Goal: Task Accomplishment & Management: Manage account settings

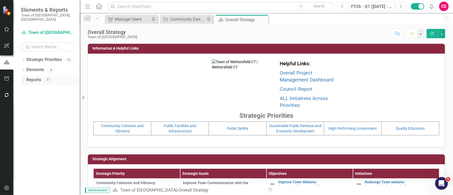
click at [23, 79] on icon "Dropdown" at bounding box center [23, 80] width 4 height 3
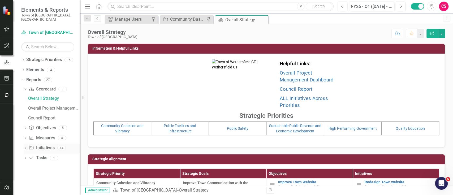
click at [25, 146] on div "Dropdown" at bounding box center [26, 148] width 4 height 5
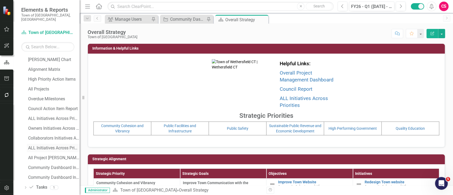
scroll to position [80, 0]
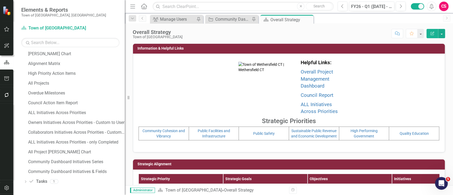
drag, startPoint x: 81, startPoint y: 140, endPoint x: 141, endPoint y: 134, distance: 60.3
click at [129, 134] on div "Resize" at bounding box center [127, 97] width 4 height 195
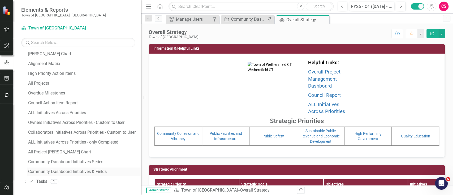
click at [76, 146] on link "Community Dashboard Initiatives & Fields" at bounding box center [84, 171] width 114 height 8
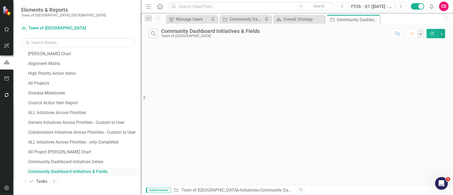
scroll to position [61, 0]
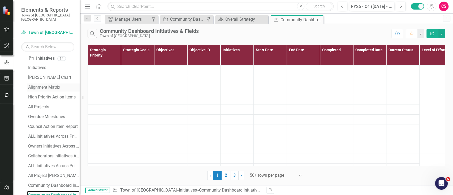
drag, startPoint x: 141, startPoint y: 92, endPoint x: 55, endPoint y: 86, distance: 86.7
click at [55, 86] on div "Elements & Reports Town of [GEOGRAPHIC_DATA], [GEOGRAPHIC_DATA] Strategic Prior…" at bounding box center [40, 97] width 80 height 195
click at [90, 7] on icon "button" at bounding box center [87, 7] width 5 height 4
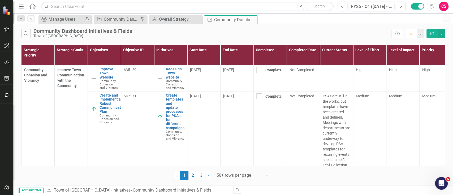
drag, startPoint x: 331, startPoint y: 165, endPoint x: 337, endPoint y: 165, distance: 5.6
click at [337, 146] on div "Strategic Priority Strategic Goals Objectives Objective ID Initiatives Start Da…" at bounding box center [233, 105] width 424 height 121
click at [339, 31] on button "Edit Report" at bounding box center [432, 33] width 12 height 9
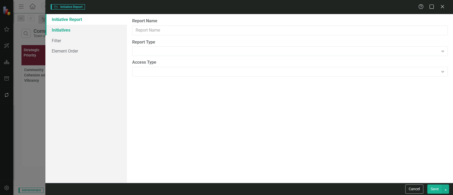
type input "Community Dashboard Initiatives & Fields"
click at [51, 30] on div "Initiative Report Initiatives Filter Element Order" at bounding box center [85, 98] width 81 height 169
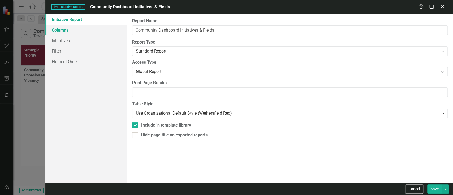
click at [96, 32] on link "Columns" at bounding box center [85, 30] width 81 height 11
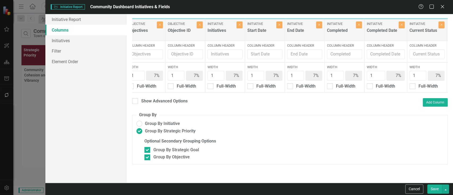
scroll to position [0, 94]
click at [339, 23] on button "Close" at bounding box center [358, 24] width 6 height 7
type input "8%"
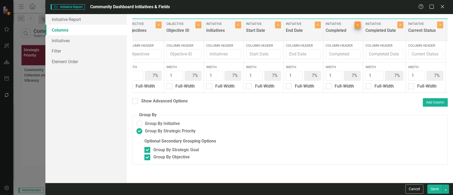
type input "8%"
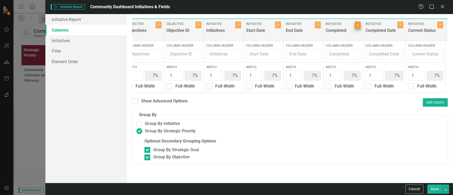
type input "8%"
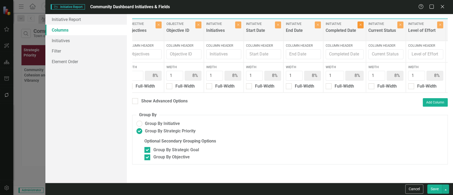
drag, startPoint x: 361, startPoint y: 25, endPoint x: 347, endPoint y: 74, distance: 50.9
click at [339, 25] on icon "Close" at bounding box center [360, 24] width 2 height 3
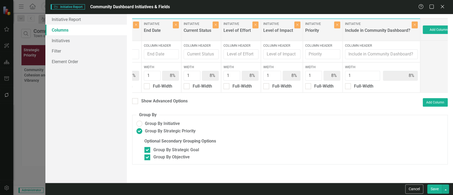
scroll to position [0, 231]
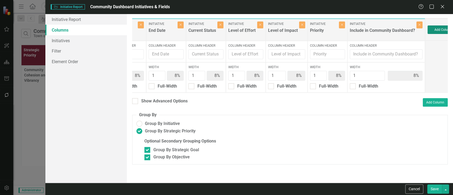
click at [339, 26] on button "Add Column" at bounding box center [443, 29] width 32 height 8
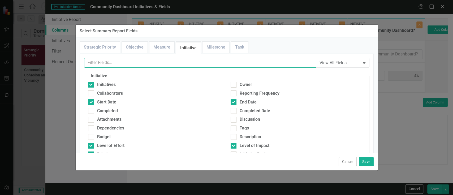
click at [155, 64] on input "text" at bounding box center [200, 63] width 232 height 10
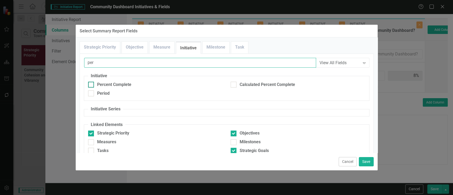
type input "per"
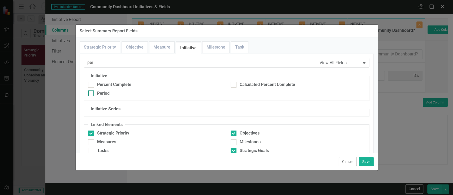
drag, startPoint x: 121, startPoint y: 84, endPoint x: 187, endPoint y: 94, distance: 66.4
click at [121, 85] on div "Percent Complete" at bounding box center [114, 85] width 34 height 6
click at [92, 85] on input "Percent Complete" at bounding box center [89, 83] width 3 height 3
checkbox input "true"
click at [339, 146] on button "Save" at bounding box center [366, 161] width 15 height 9
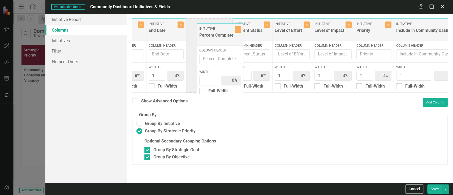
drag, startPoint x: 434, startPoint y: 30, endPoint x: 206, endPoint y: 35, distance: 227.2
click at [206, 35] on div "Strategic Priority Strategic Priority Close Column Header Width 1 8% Full-Width…" at bounding box center [186, 55] width 571 height 75
drag, startPoint x: 293, startPoint y: 32, endPoint x: 226, endPoint y: 37, distance: 68.1
click at [226, 37] on div "Strategic Priority Strategic Priority Close Column Header Width 1 8% Full-Width…" at bounding box center [186, 55] width 571 height 75
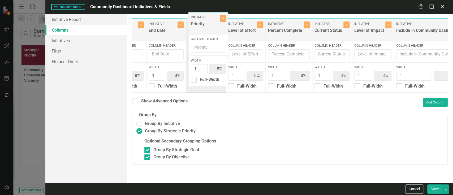
drag, startPoint x: 320, startPoint y: 40, endPoint x: 203, endPoint y: 28, distance: 117.9
click at [203, 28] on div "Strategic Priority Strategic Priority Close Column Header Width 1 8% Full-Width…" at bounding box center [186, 55] width 571 height 75
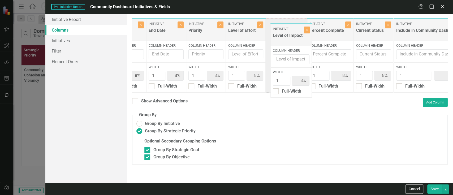
drag, startPoint x: 361, startPoint y: 32, endPoint x: 279, endPoint y: 37, distance: 81.6
click at [279, 37] on div "Strategic Priority Strategic Priority Close Column Header Width 1 8% Full-Width…" at bounding box center [186, 55] width 571 height 75
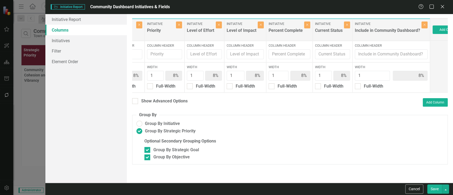
scroll to position [0, 283]
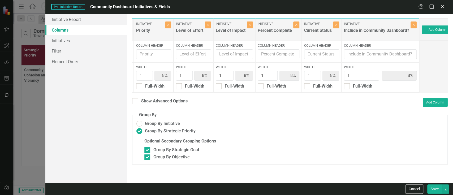
click at [339, 146] on button "Save" at bounding box center [434, 188] width 15 height 9
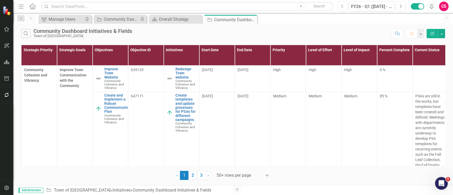
click at [339, 30] on button "Edit Report" at bounding box center [432, 33] width 12 height 9
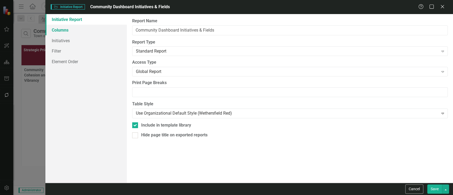
click at [64, 31] on link "Columns" at bounding box center [85, 30] width 81 height 11
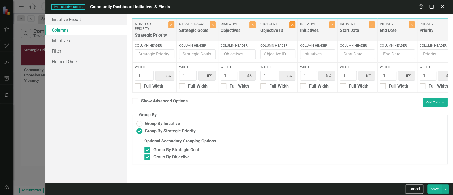
click at [293, 25] on button "Close" at bounding box center [292, 24] width 6 height 7
click at [339, 146] on div "Cancel Save" at bounding box center [249, 189] width 408 height 12
click at [339, 146] on button "Save" at bounding box center [434, 188] width 15 height 9
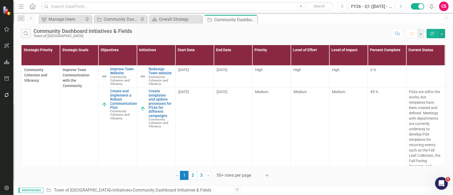
click at [339, 7] on div "FY26 - Q1 ([DATE] - Sep)" at bounding box center [372, 6] width 42 height 6
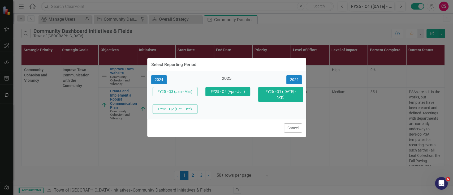
click at [234, 91] on button "FY25 - Q4 (Apr - Jun)" at bounding box center [227, 91] width 45 height 9
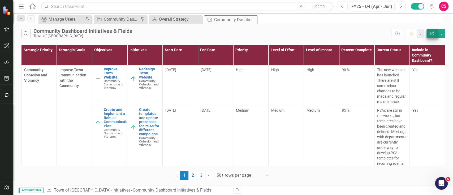
drag, startPoint x: 442, startPoint y: 27, endPoint x: 434, endPoint y: 33, distance: 9.8
click at [339, 29] on div "Search Community Dashboard Initiatives & Fields Town of [GEOGRAPHIC_DATA] Comme…" at bounding box center [233, 32] width 440 height 17
click at [339, 33] on button "Edit Report" at bounding box center [432, 33] width 12 height 9
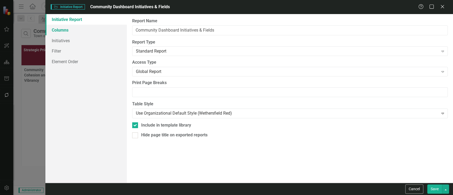
click at [98, 28] on link "Columns" at bounding box center [85, 30] width 81 height 11
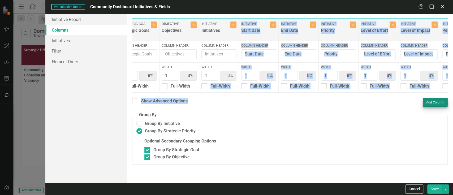
drag, startPoint x: 258, startPoint y: 92, endPoint x: 439, endPoint y: 106, distance: 181.5
click at [339, 106] on div "To add columns to your report, click on the "Select Columns" button below. All …" at bounding box center [290, 98] width 326 height 169
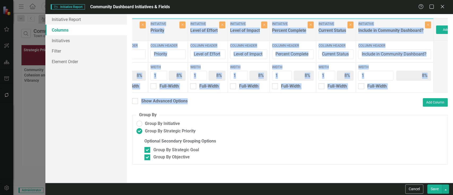
scroll to position [0, 251]
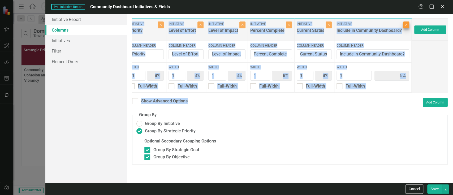
click at [339, 24] on icon "Close" at bounding box center [406, 24] width 2 height 3
type input "9%"
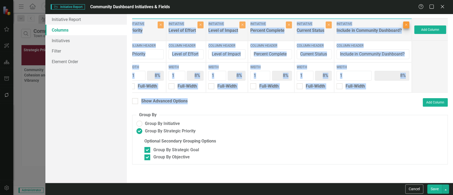
type input "9%"
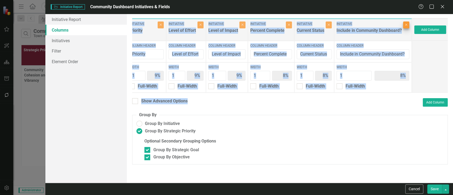
type input "9%"
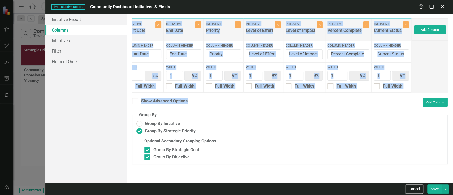
click at [339, 146] on button "Save" at bounding box center [434, 188] width 15 height 9
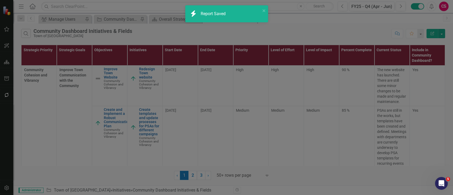
radio input "false"
checkbox input "false"
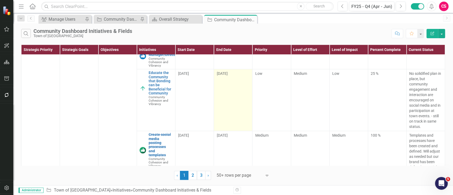
scroll to position [212, 0]
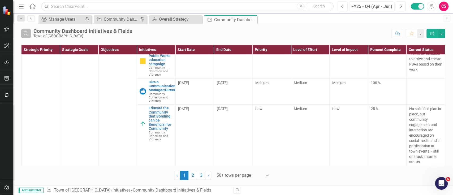
click at [24, 32] on icon "button" at bounding box center [26, 33] width 5 height 5
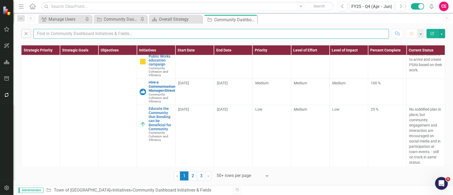
click at [76, 31] on input "text" at bounding box center [210, 34] width 355 height 10
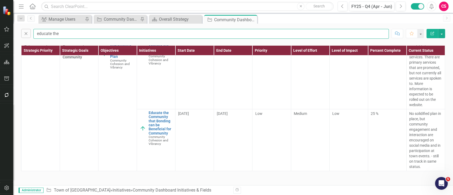
scroll to position [6, 0]
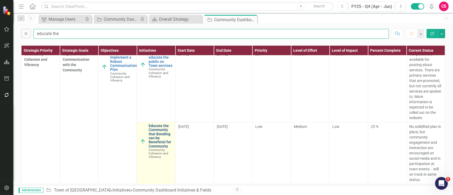
type input "educate the"
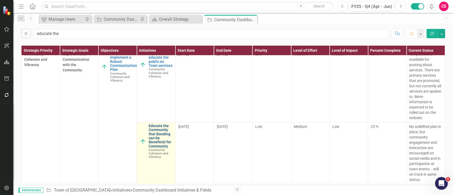
click at [155, 137] on link "Educate the Community that Bonding can be Beneficial for Community" at bounding box center [161, 136] width 24 height 24
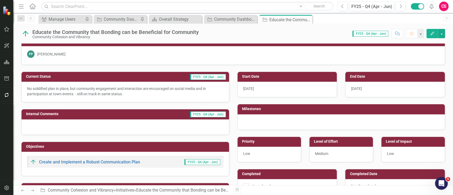
scroll to position [106, 0]
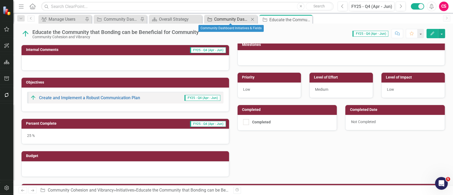
click at [236, 20] on div "Community Dashboard Initiatives & Fields" at bounding box center [231, 19] width 35 height 7
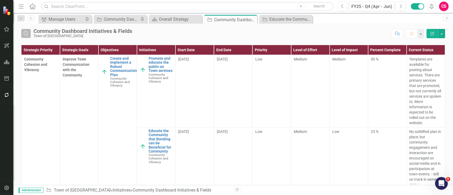
click at [24, 34] on icon "button" at bounding box center [26, 33] width 5 height 5
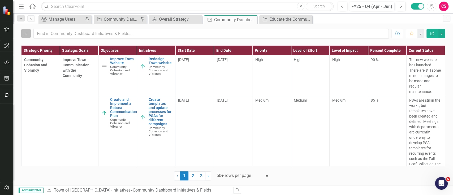
click at [24, 35] on icon "Close" at bounding box center [26, 33] width 6 height 5
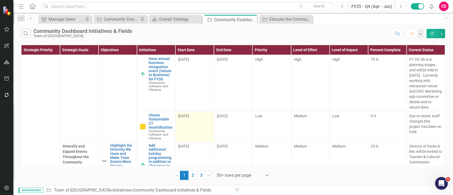
scroll to position [1415, 0]
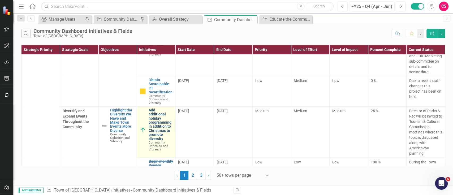
click at [157, 110] on link "Add additional holiday programming in addition to Christmas to promote diversity" at bounding box center [161, 124] width 24 height 33
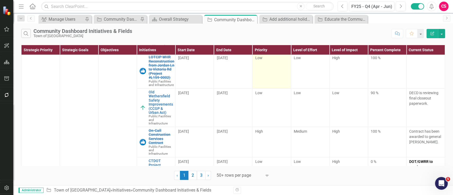
scroll to position [2406, 0]
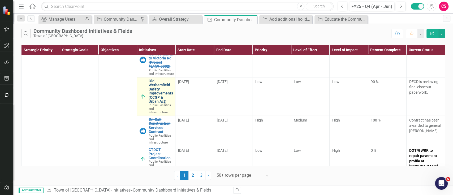
click at [155, 103] on link "Old Wethersfield Safety Improvements (CCGP & Urban Act)" at bounding box center [161, 91] width 24 height 24
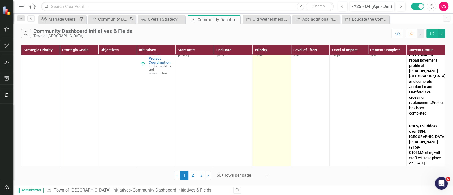
scroll to position [2512, 0]
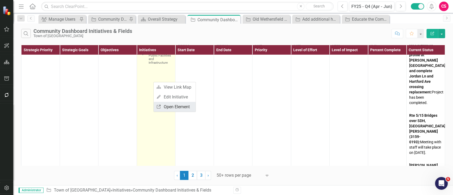
click at [162, 104] on link "Link Open Element" at bounding box center [175, 107] width 42 height 10
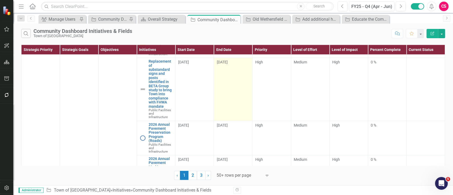
scroll to position [3113, 0]
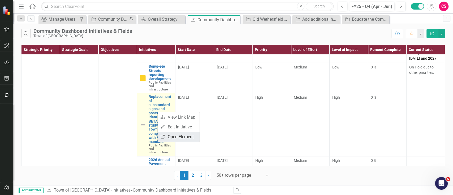
click at [175, 136] on link "Link Open Element" at bounding box center [179, 137] width 42 height 10
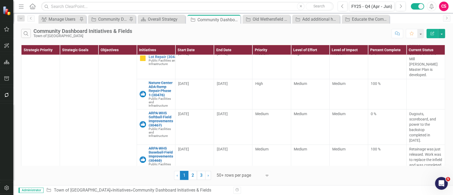
scroll to position [4883, 0]
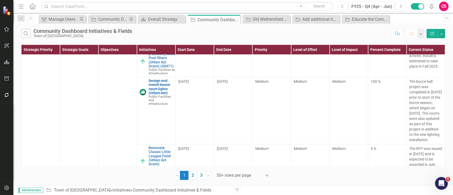
scroll to position [5484, 0]
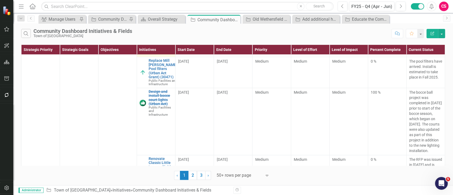
click at [156, 41] on link "Renovate the T-Ball field on the [GEOGRAPHIC_DATA]" at bounding box center [167, 35] width 36 height 12
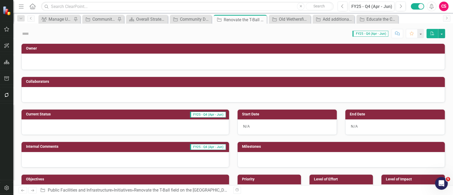
checkbox input "true"
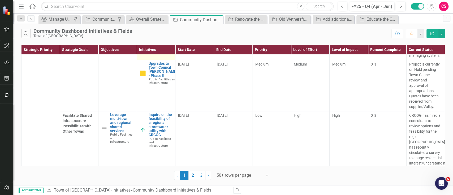
scroll to position [5944, 0]
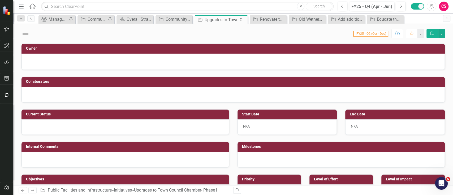
checkbox input "true"
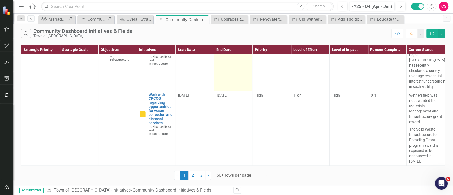
scroll to position [6134, 0]
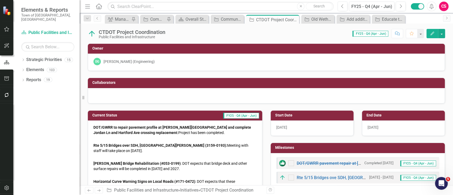
checkbox input "true"
drag, startPoint x: 260, startPoint y: 63, endPoint x: 293, endPoint y: 2, distance: 69.2
click at [260, 63] on div "DG Derrick Gregor (Engineering)" at bounding box center [266, 61] width 346 height 7
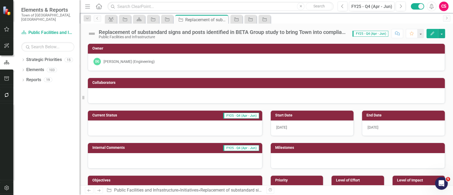
drag, startPoint x: 195, startPoint y: 62, endPoint x: 192, endPoint y: 61, distance: 3.4
click at [195, 63] on div "DG [PERSON_NAME] (Engineering)" at bounding box center [266, 61] width 346 height 7
